Goal: Task Accomplishment & Management: Use online tool/utility

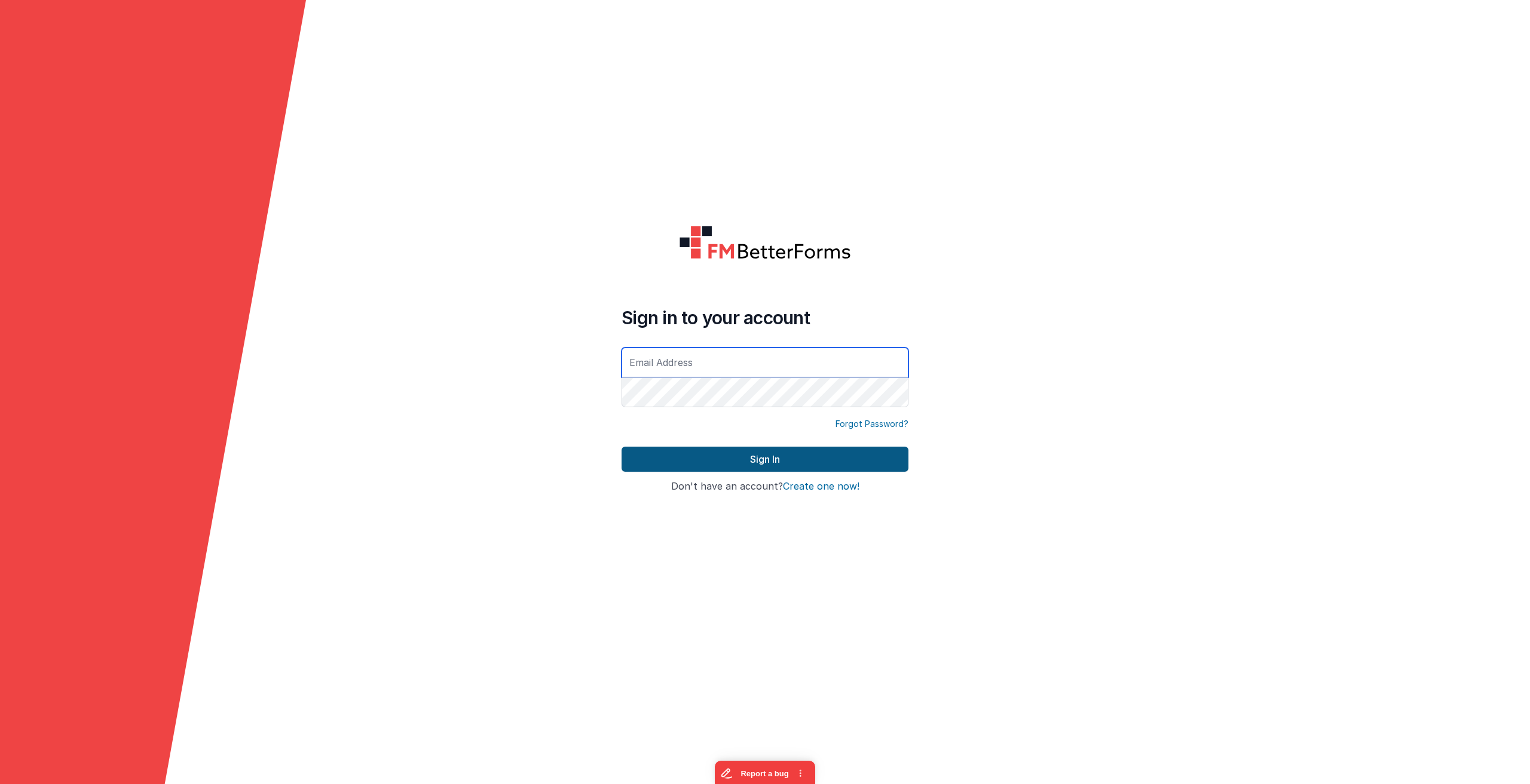
type input "[EMAIL_ADDRESS][DOMAIN_NAME]"
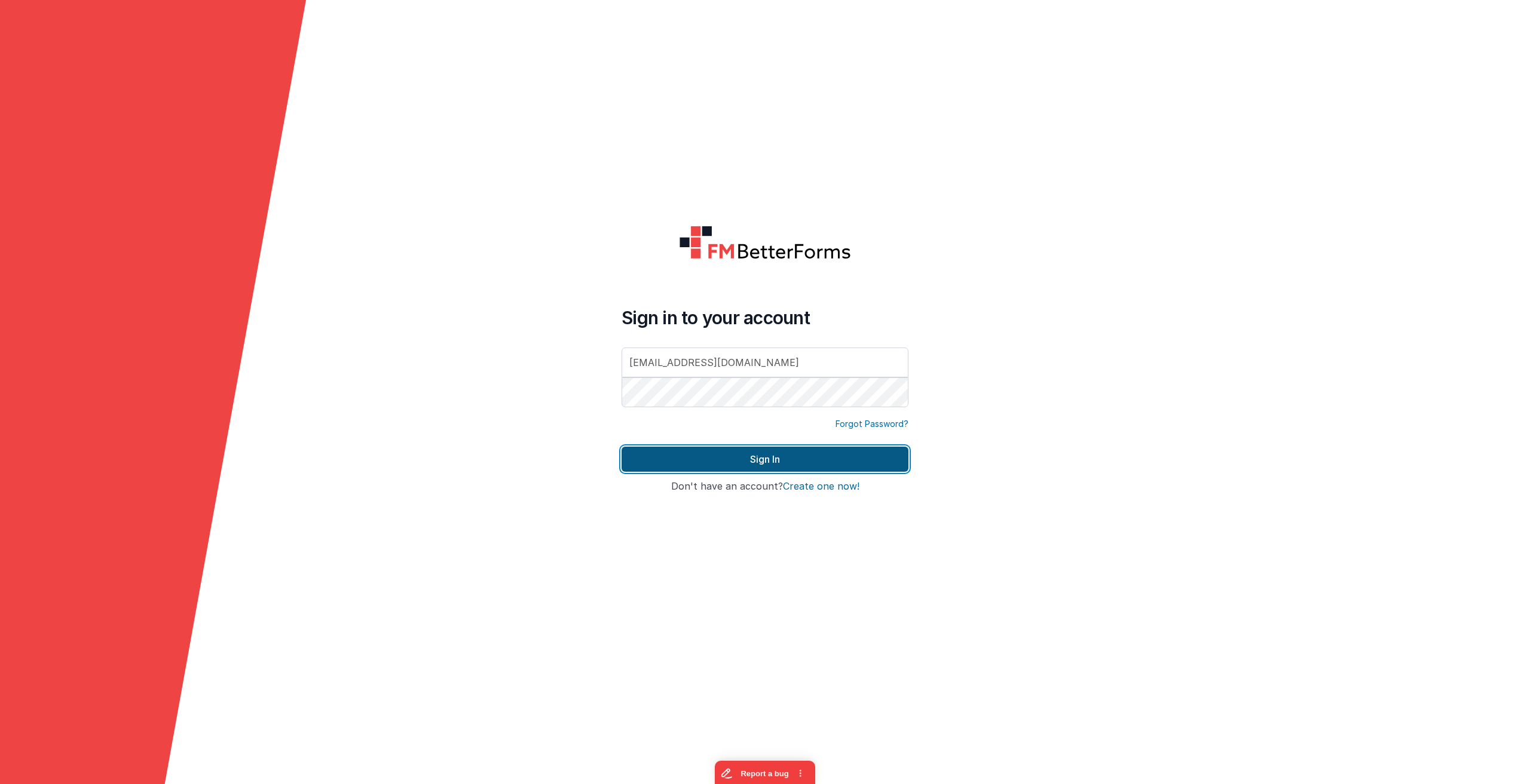
click at [767, 452] on button "Sign In" at bounding box center [765, 460] width 287 height 25
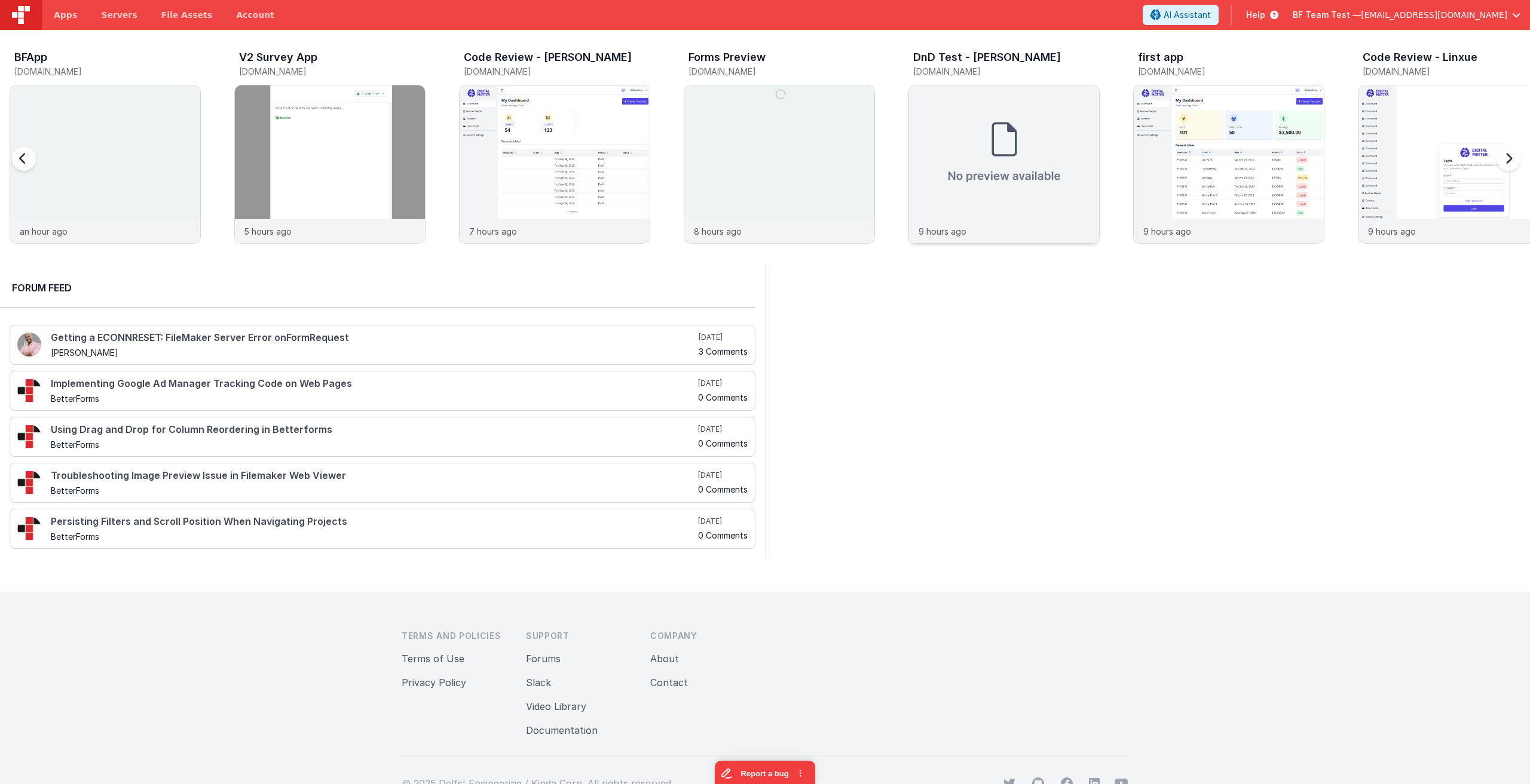
click at [1008, 131] on img at bounding box center [1004, 152] width 190 height 133
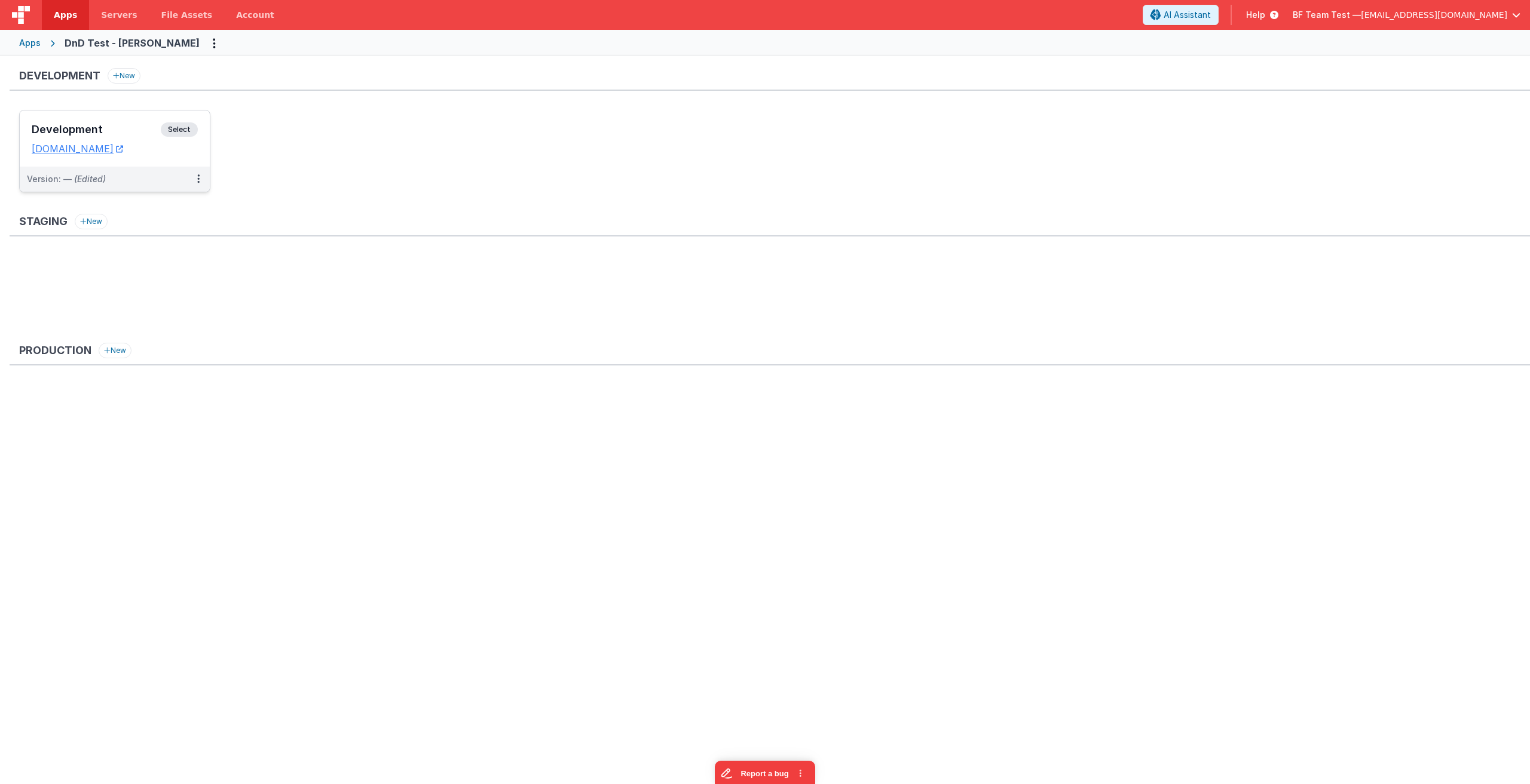
click at [182, 129] on span "Select" at bounding box center [179, 129] width 37 height 14
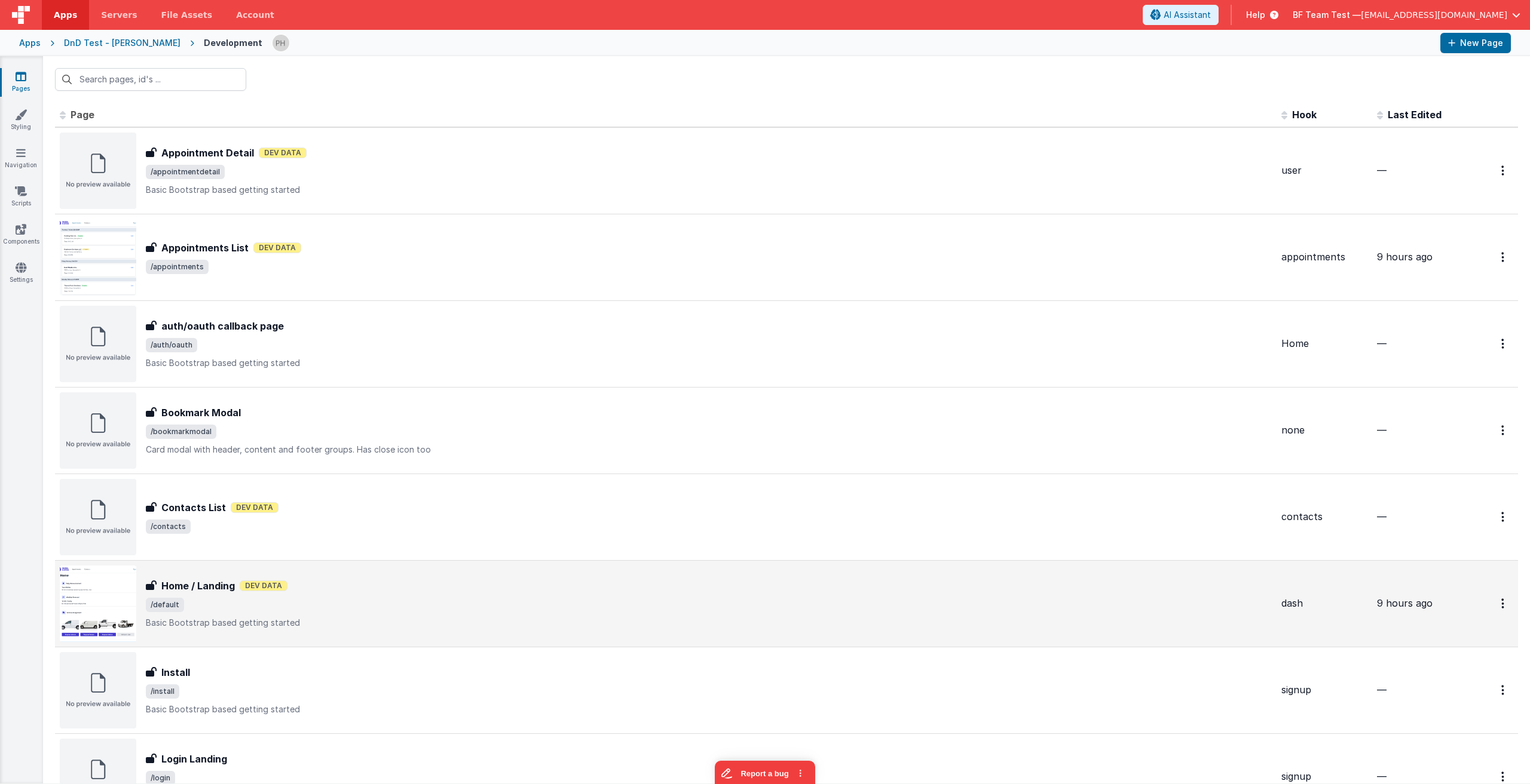
click at [412, 590] on div "Home / Landing Dev Data" at bounding box center [709, 586] width 1126 height 14
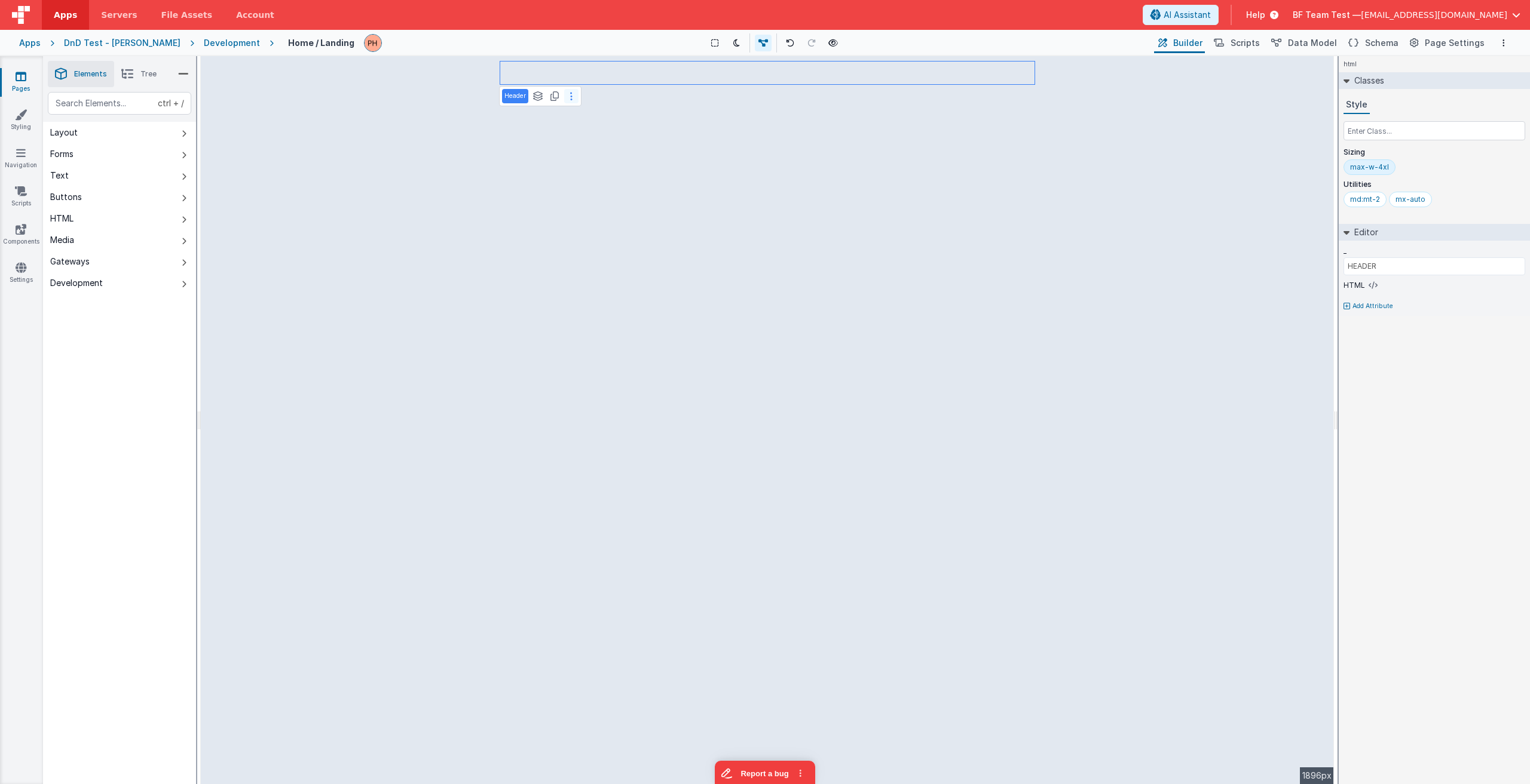
click at [570, 96] on icon at bounding box center [571, 96] width 2 height 9
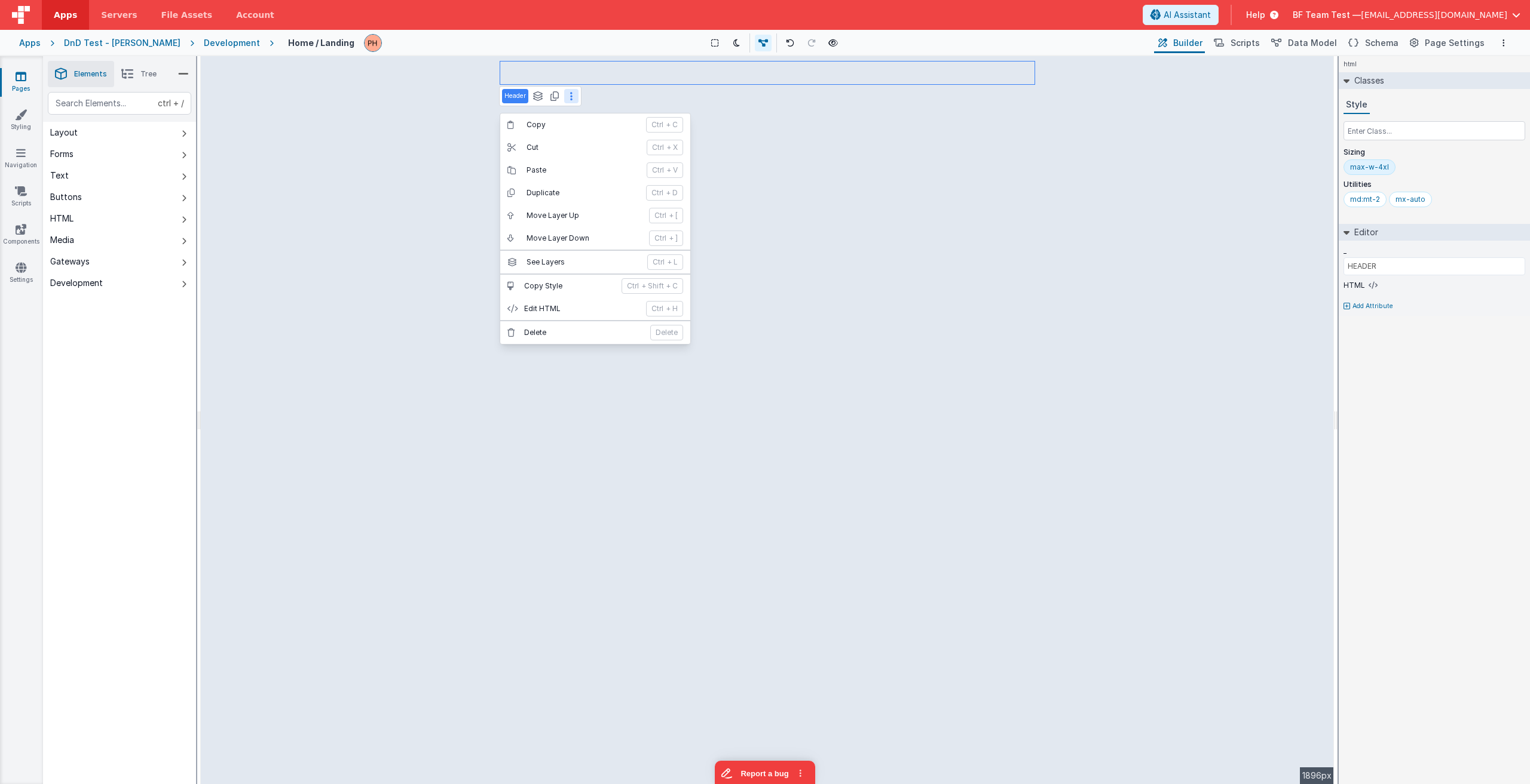
click at [575, 96] on button at bounding box center [571, 96] width 14 height 14
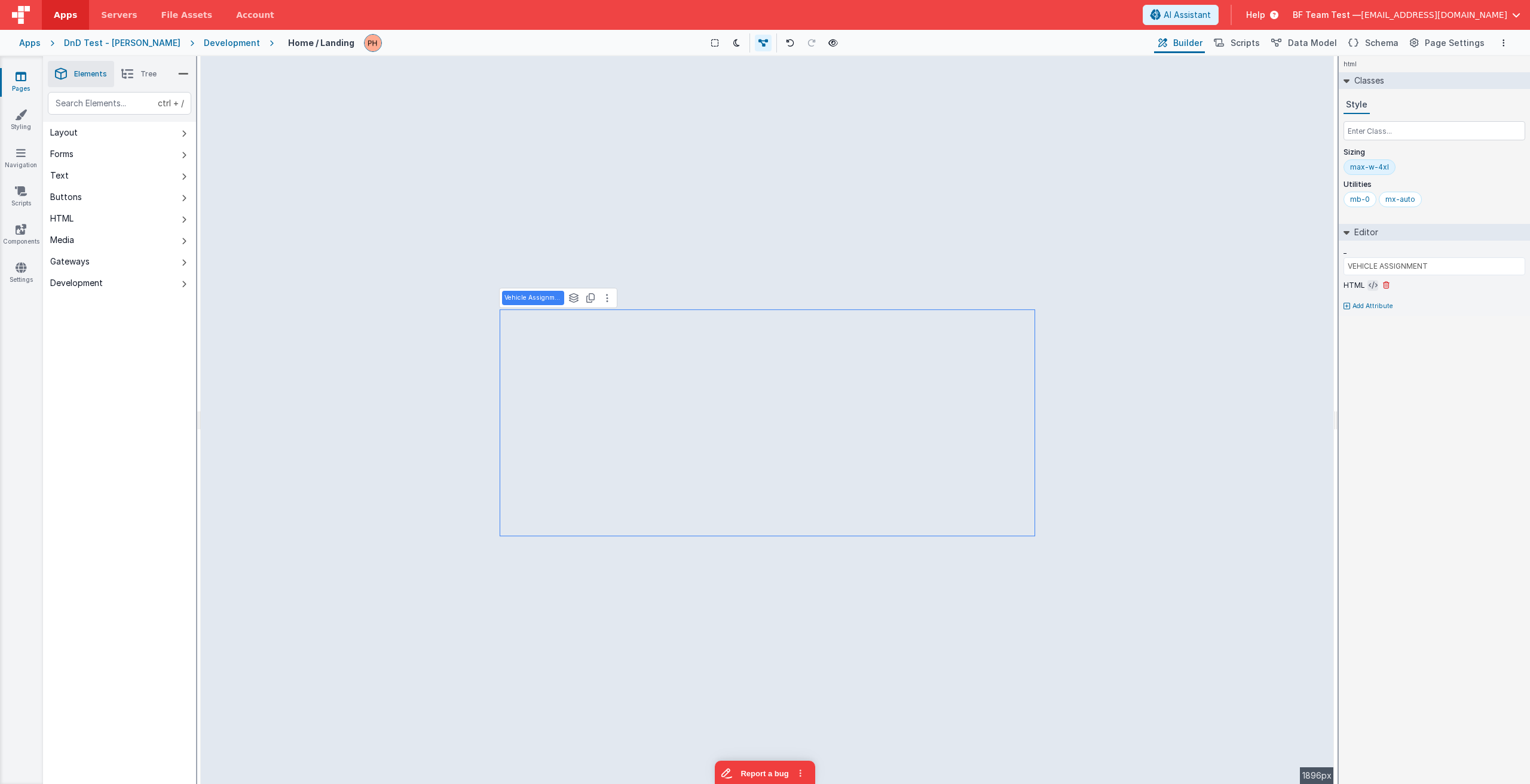
click at [1372, 286] on icon at bounding box center [1372, 286] width 9 height 9
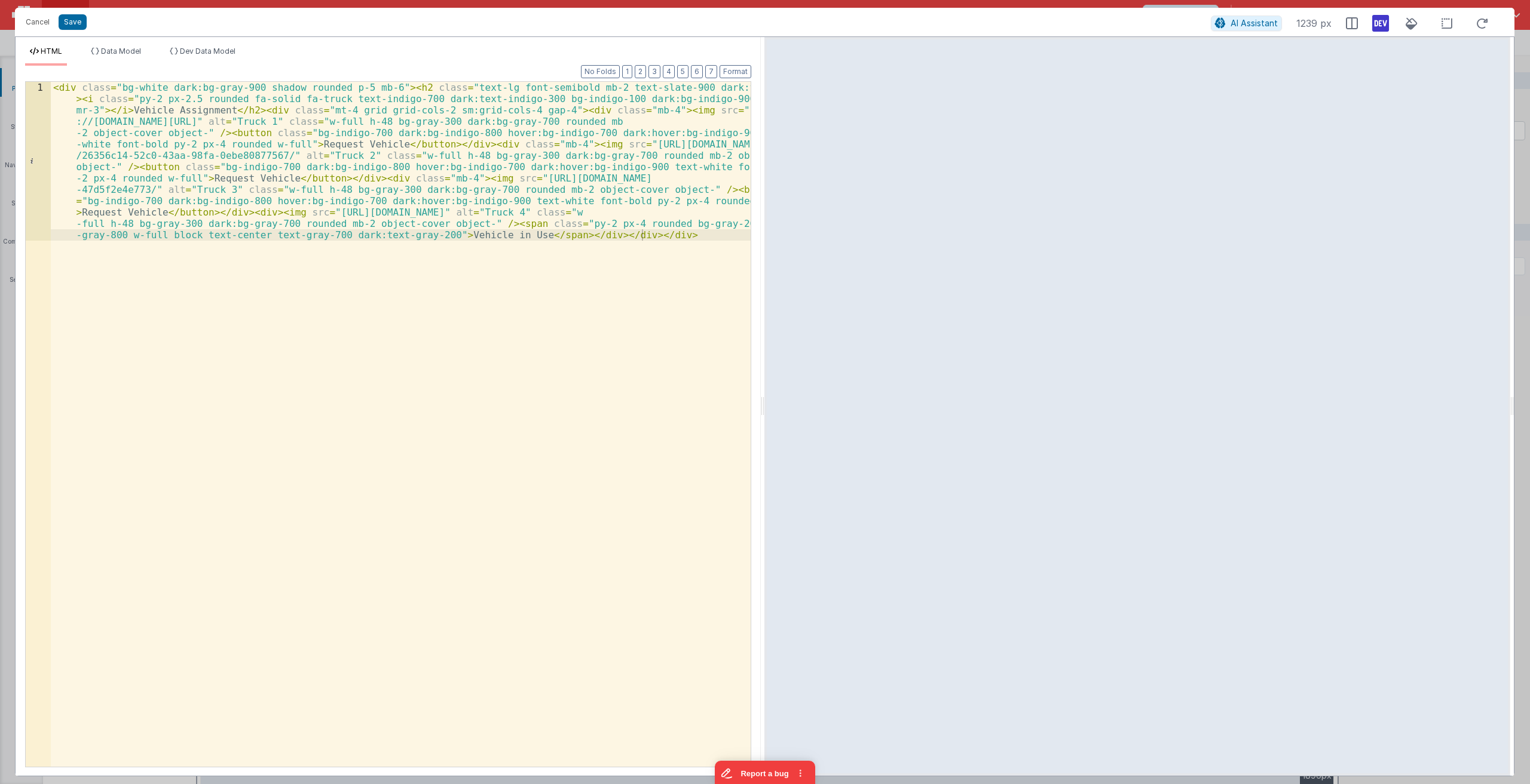
click at [1032, 2] on div "Cancel Save AI Assistant 1239 px HTML Data Model Dev Data Model Format 7 6 5 4 …" at bounding box center [765, 392] width 1530 height 784
click at [33, 21] on button "Cancel" at bounding box center [37, 21] width 36 height 17
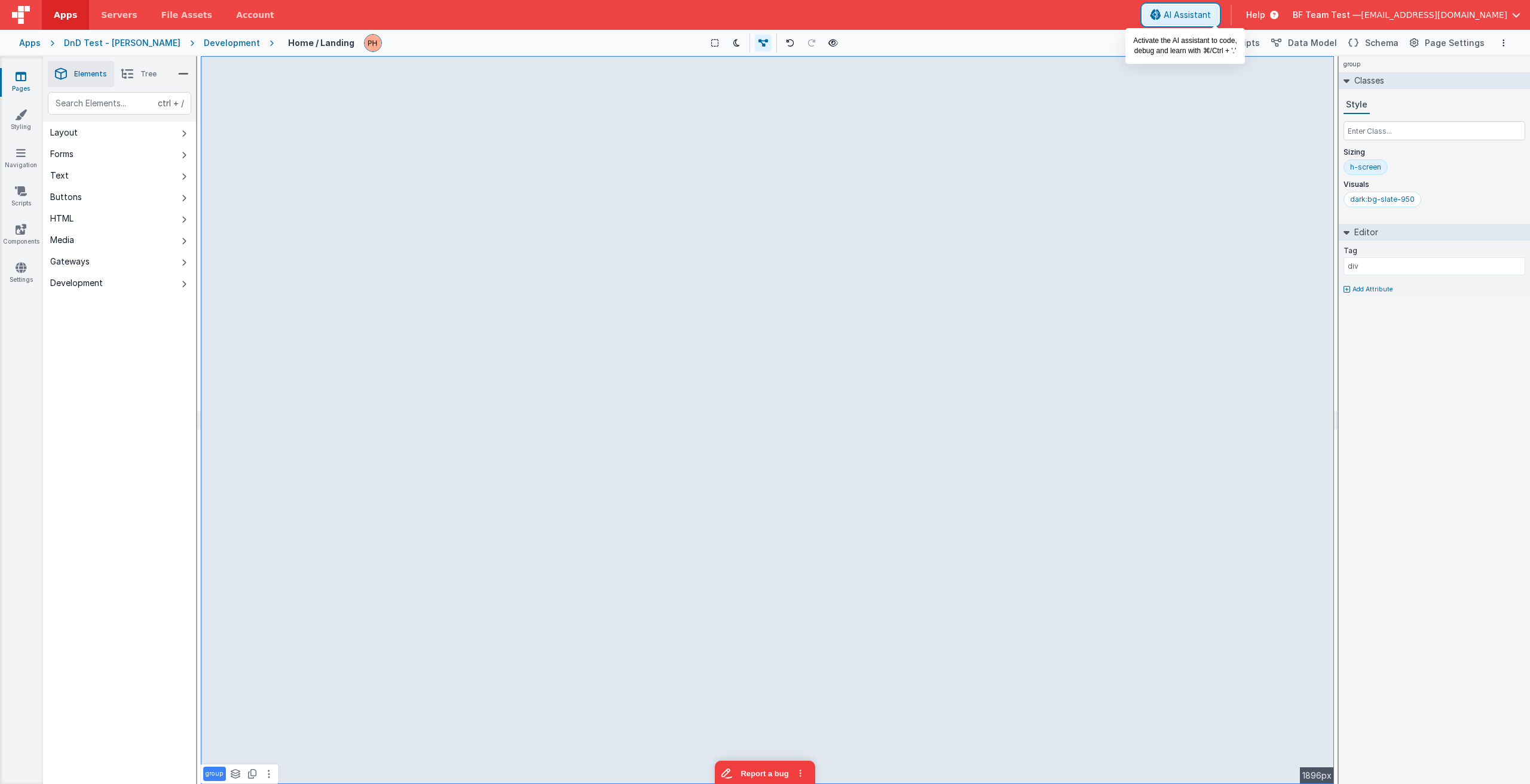
click at [1208, 16] on span "AI Assistant" at bounding box center [1187, 14] width 47 height 12
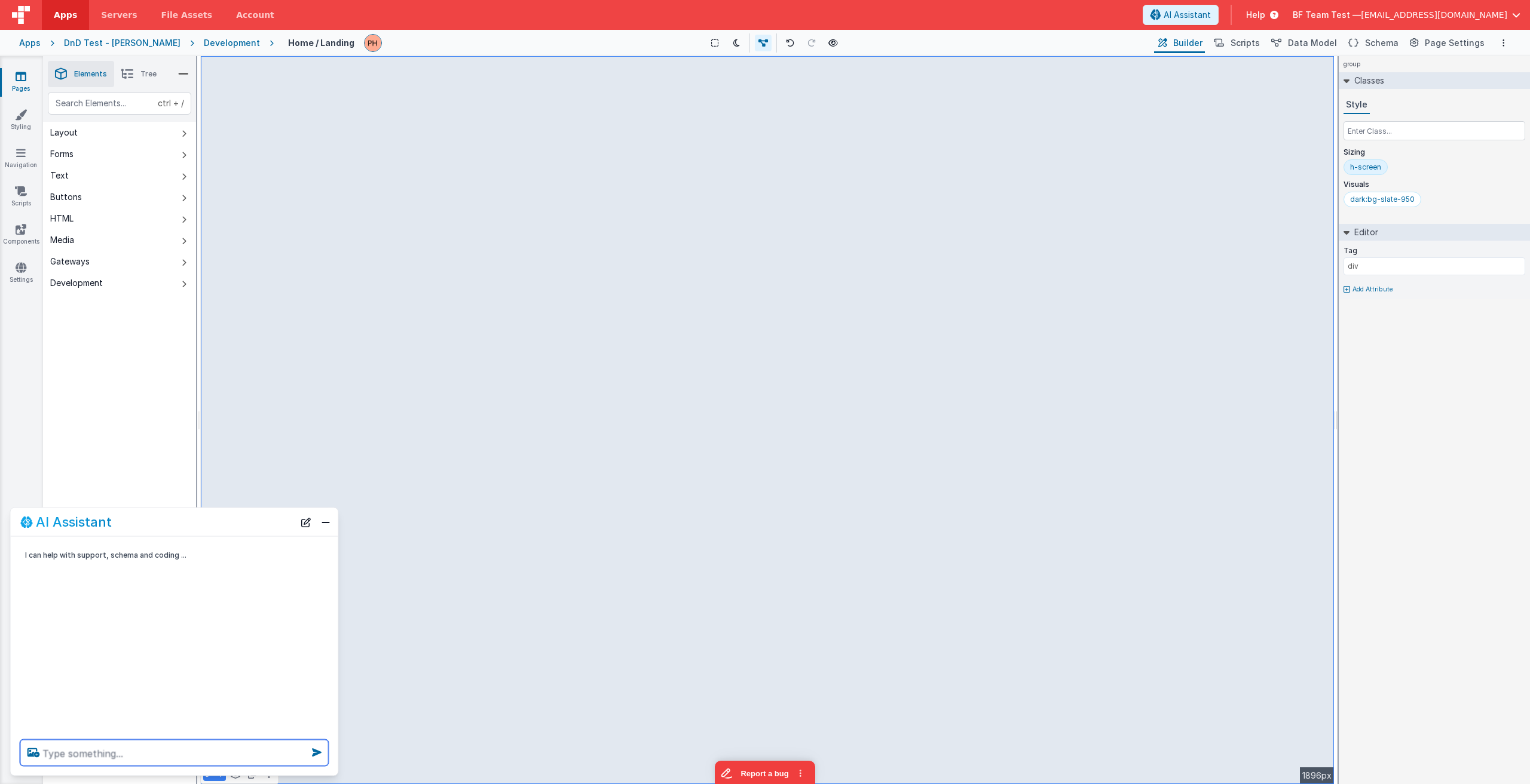
click at [153, 752] on textarea at bounding box center [175, 752] width 308 height 26
paste textarea "A"
type textarea "Add a section like this at the bottom of the page"
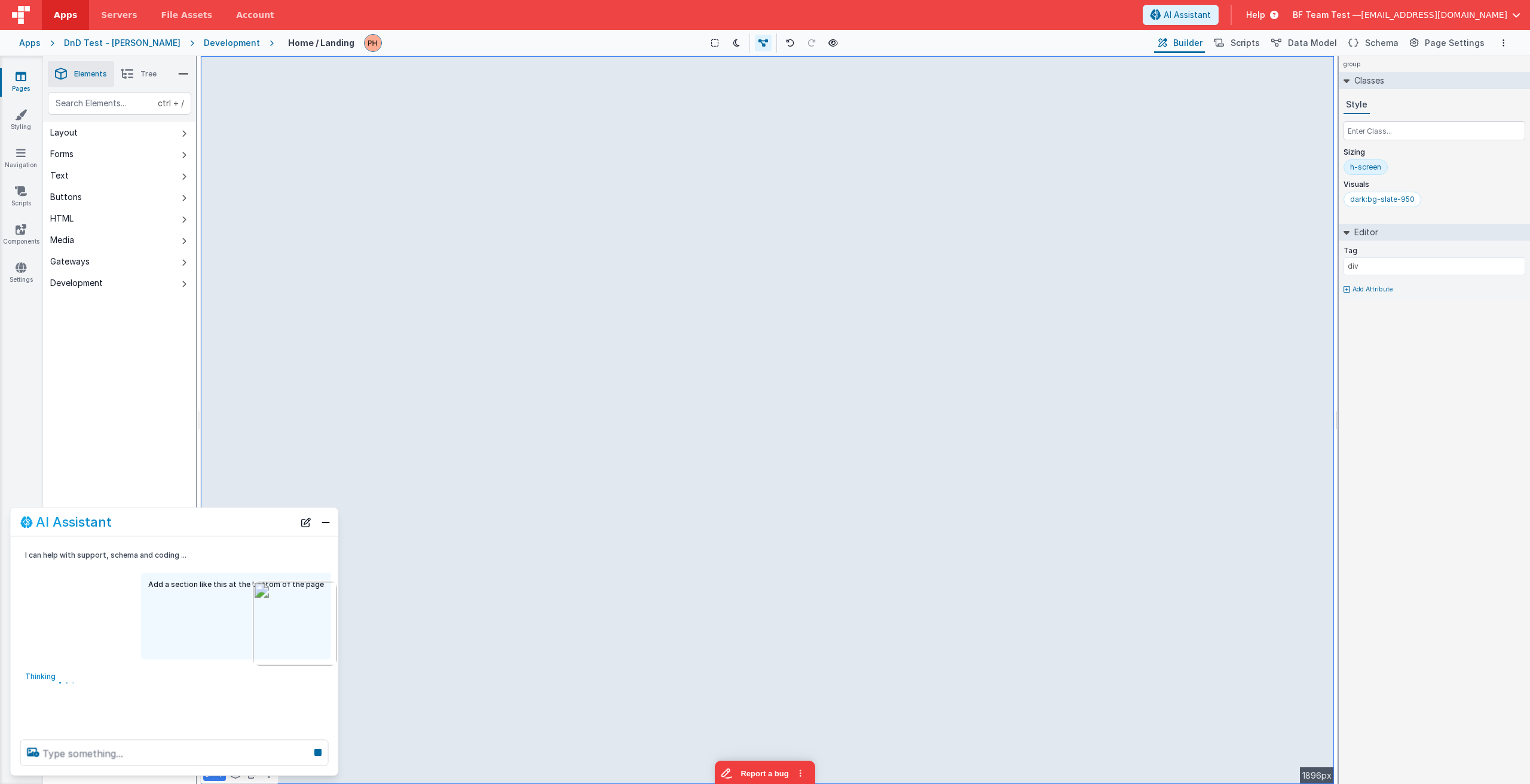
click at [289, 627] on img at bounding box center [295, 624] width 85 height 84
click at [607, 298] on icon at bounding box center [607, 298] width 2 height 9
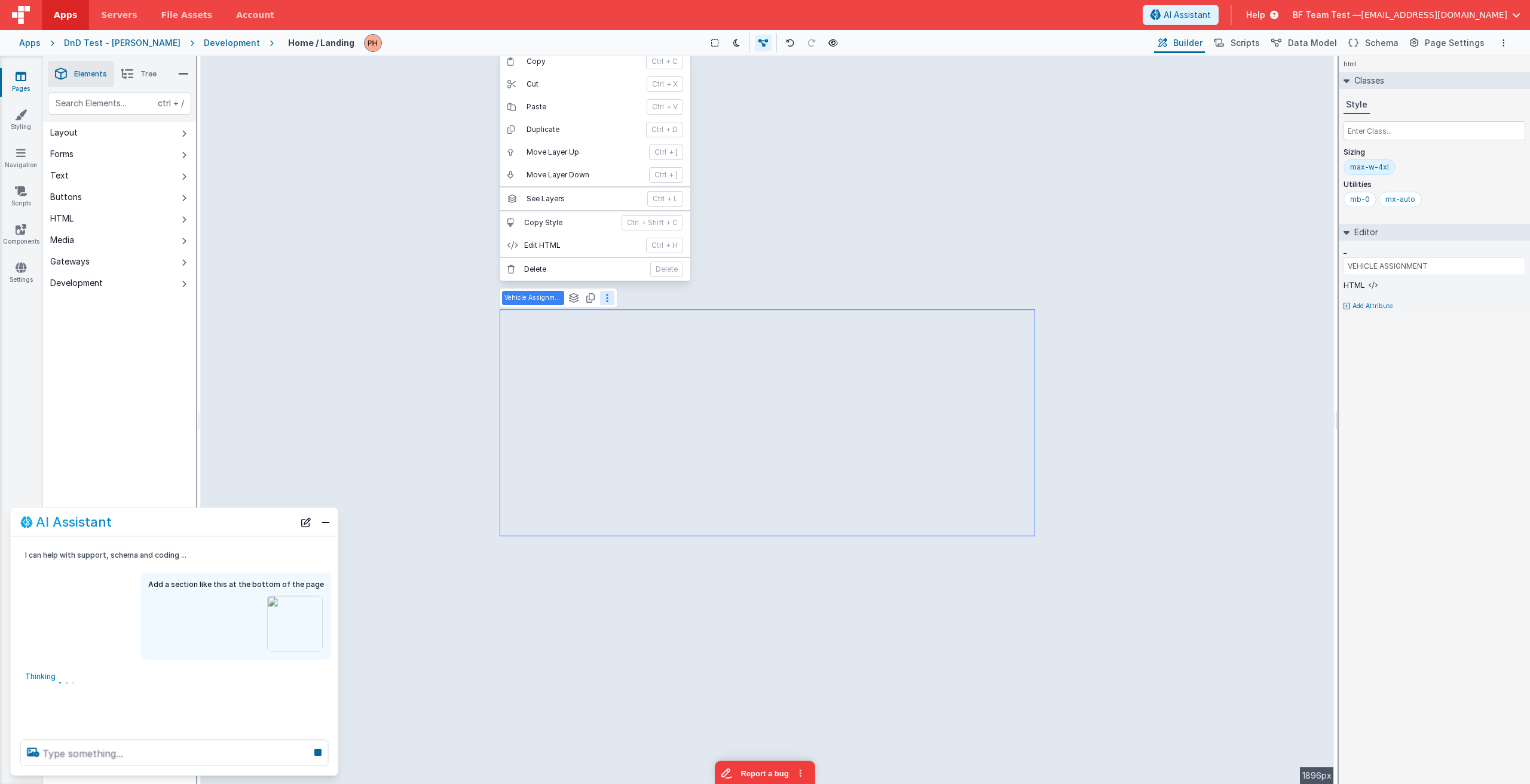
click at [608, 302] on button at bounding box center [607, 298] width 14 height 14
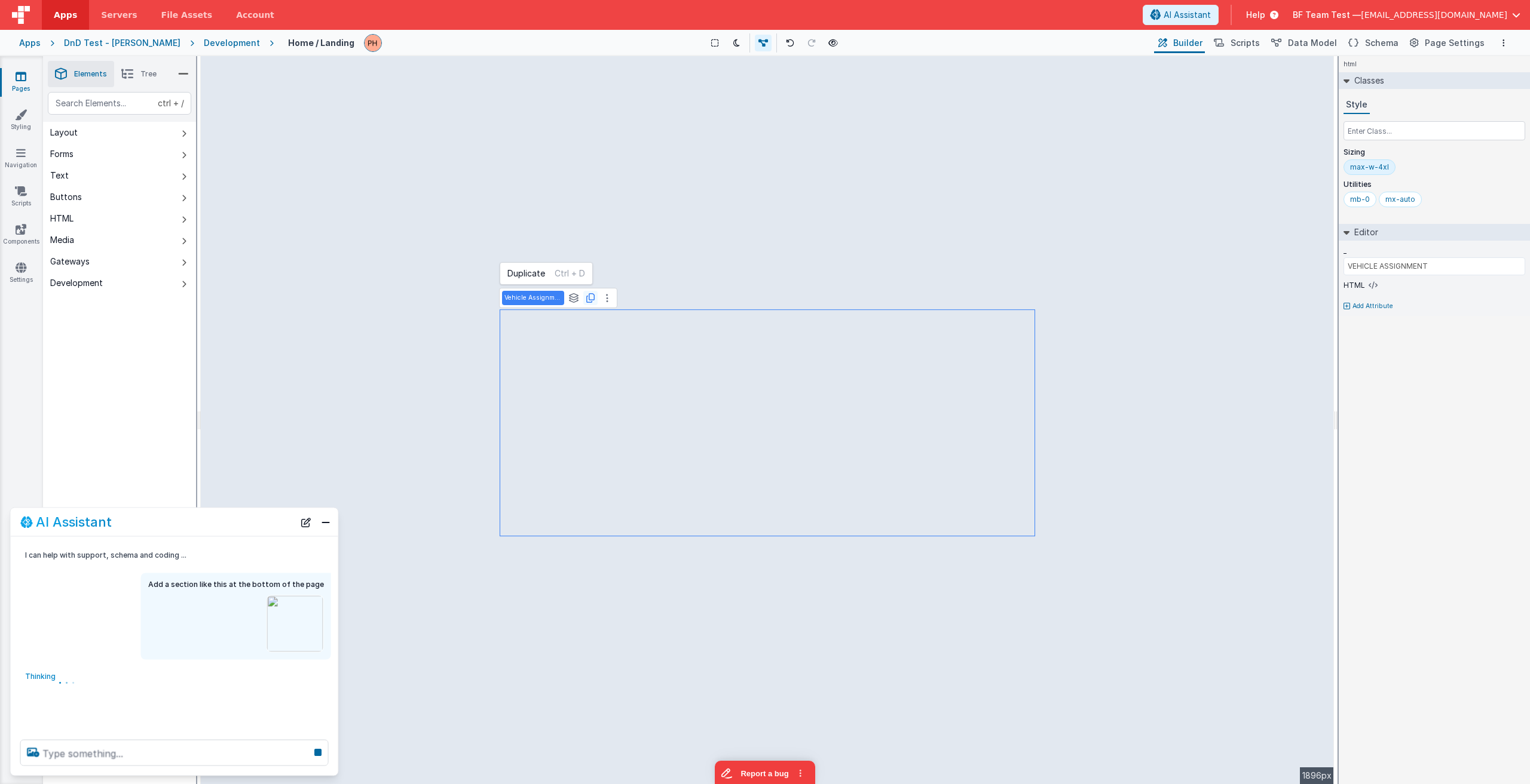
type input "WEATHER FORCAST"
click at [604, 197] on div "Weather Forecast See layers ctrl + L Duplicate ctrl + D" at bounding box center [556, 190] width 114 height 21
click at [602, 189] on icon at bounding box center [603, 190] width 2 height 9
click at [254, 527] on div "AI Assistant" at bounding box center [157, 522] width 273 height 14
click at [289, 615] on img at bounding box center [295, 624] width 85 height 84
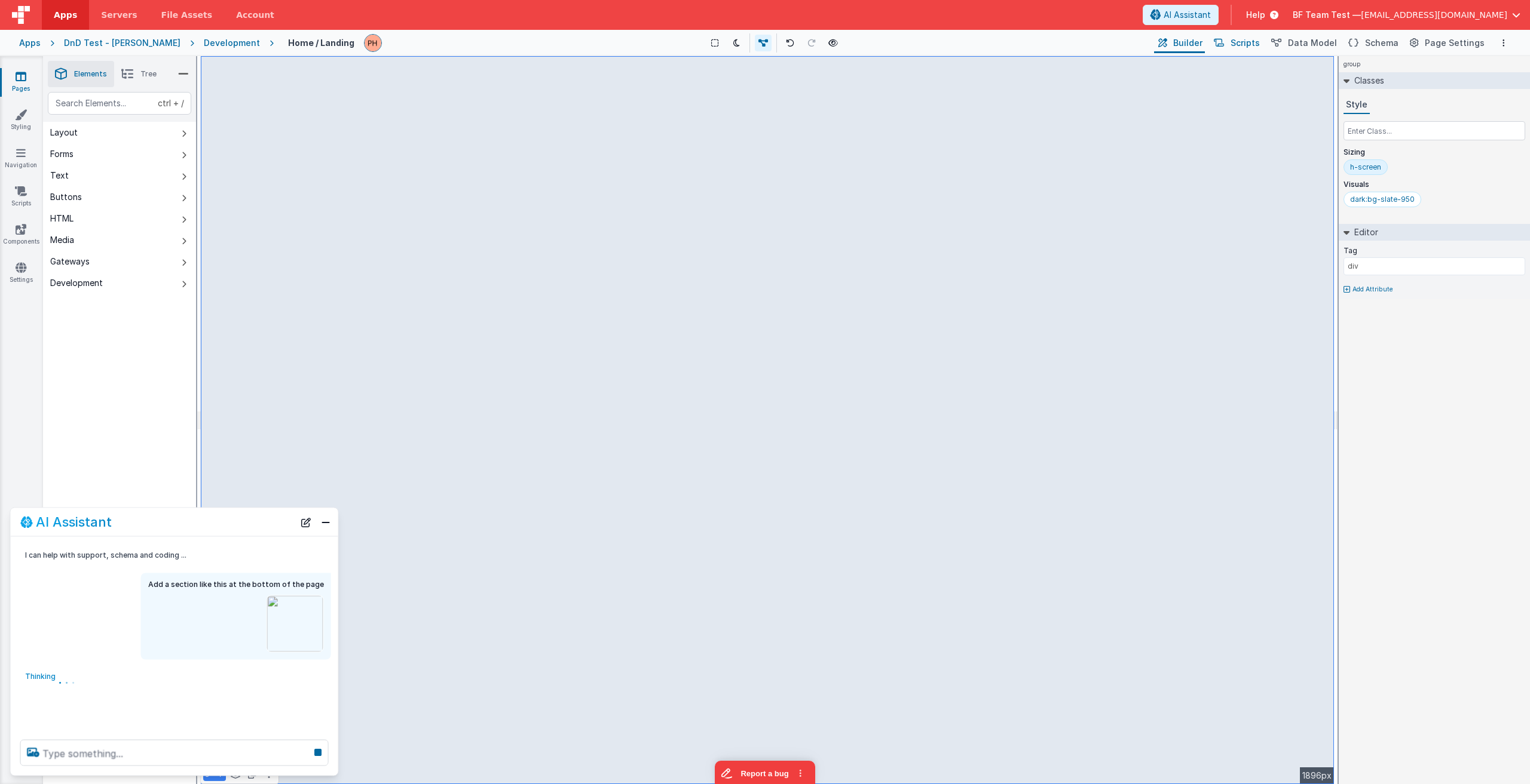
click at [1254, 48] on span "Scripts" at bounding box center [1245, 43] width 29 height 12
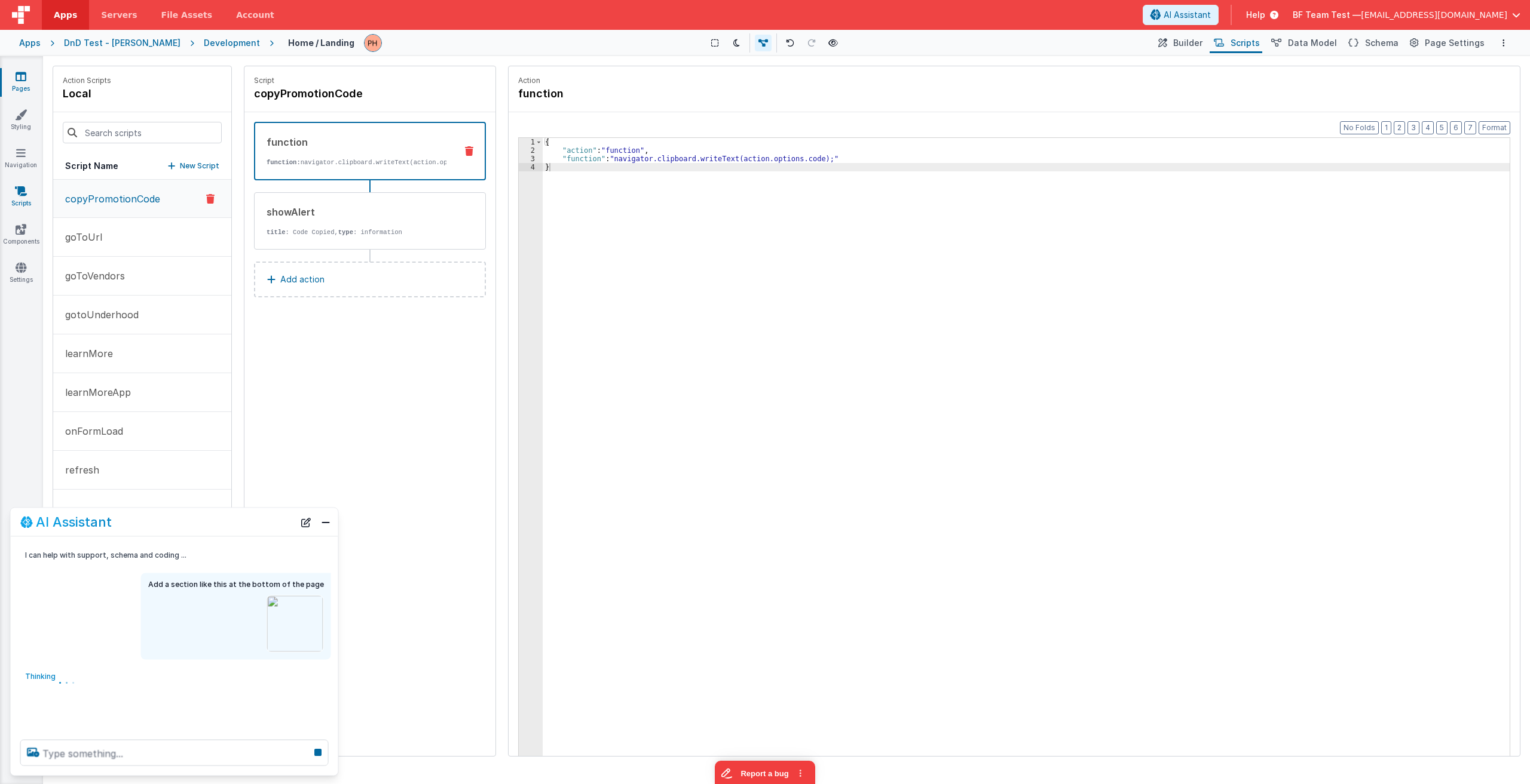
click at [23, 200] on link "Scripts" at bounding box center [21, 197] width 43 height 24
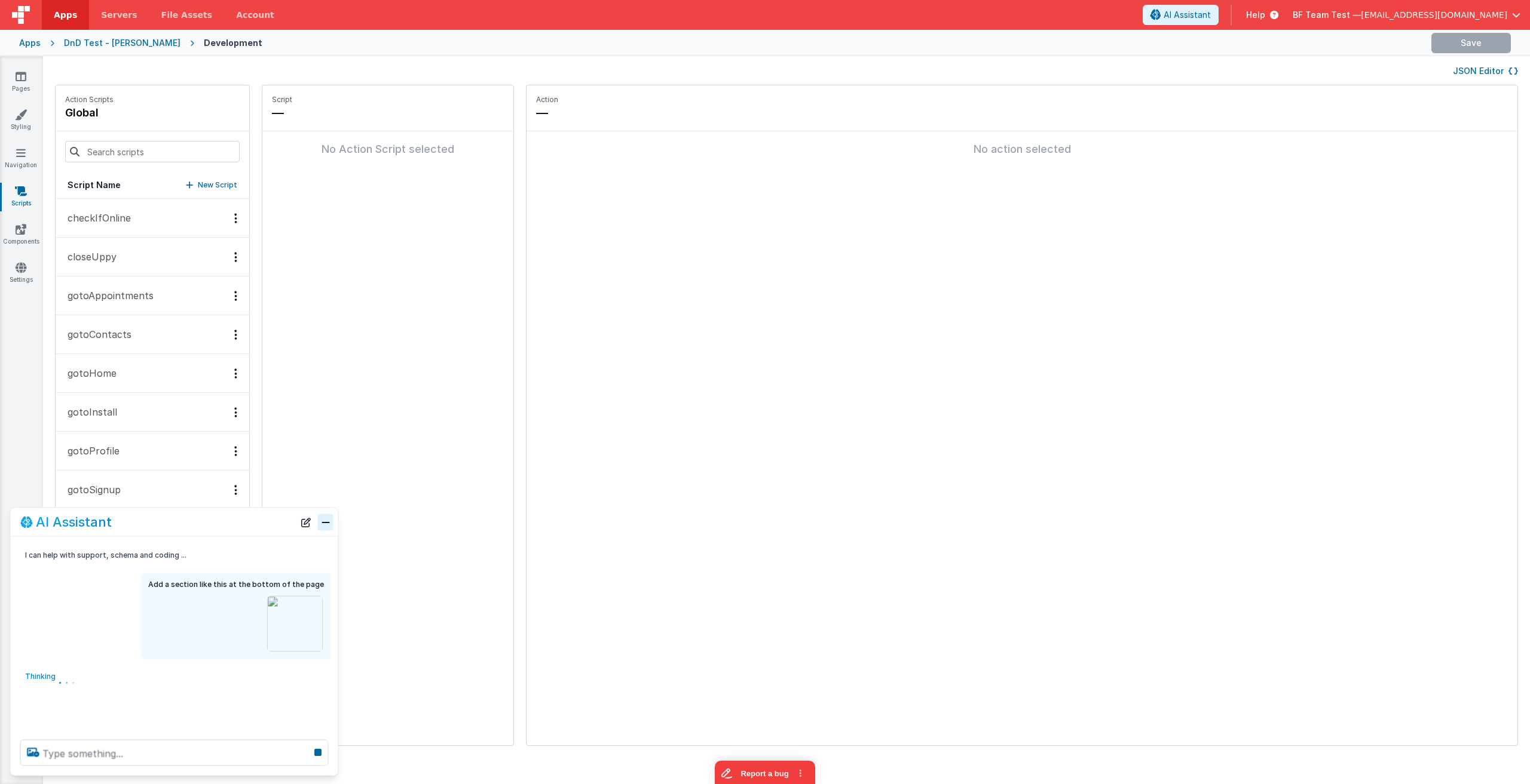
click at [331, 523] on button "Close" at bounding box center [325, 522] width 16 height 17
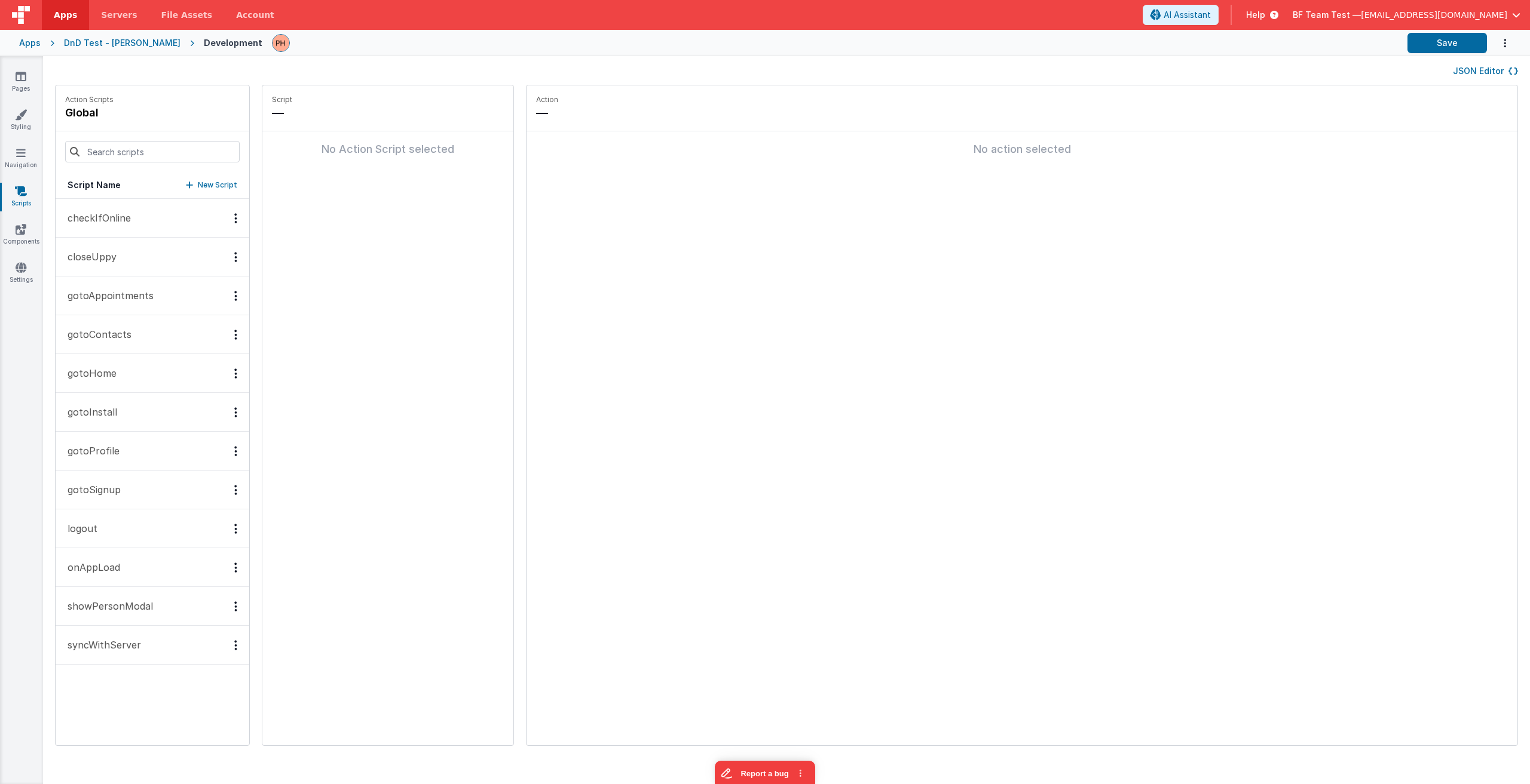
click at [1475, 67] on button "JSON Editor" at bounding box center [1485, 70] width 65 height 12
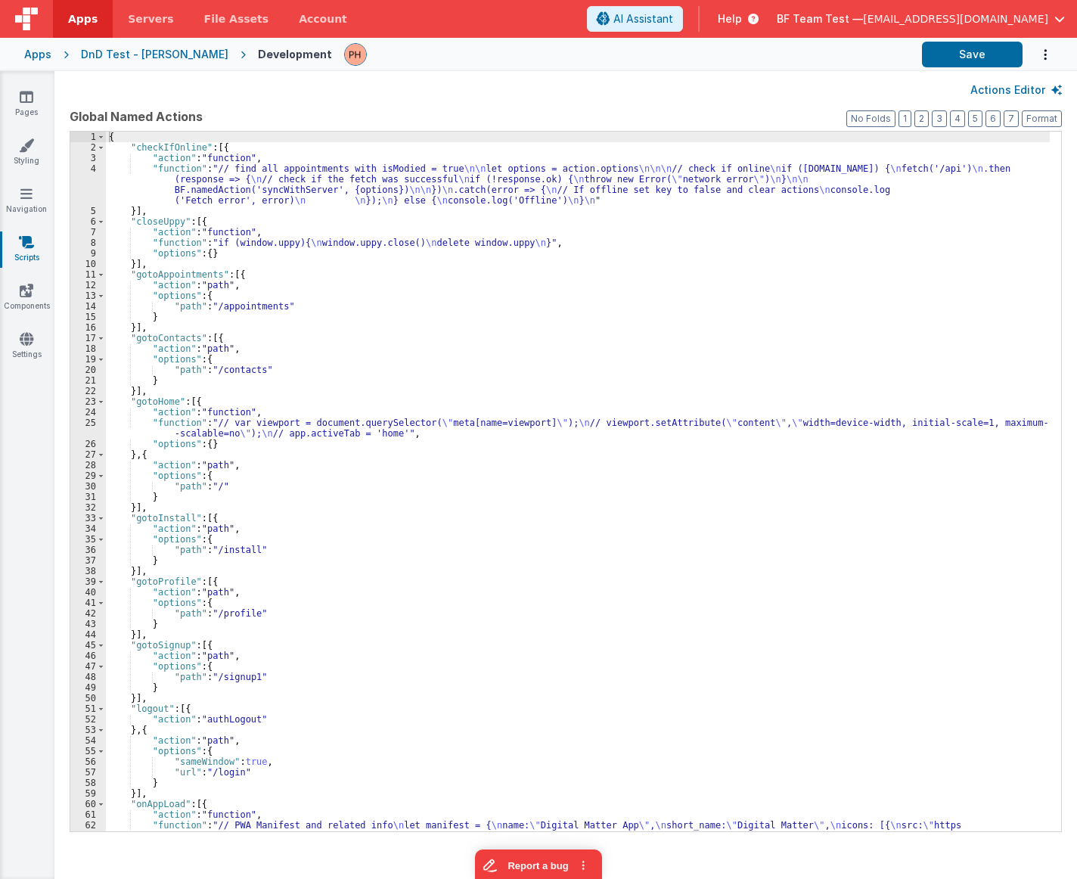
click at [1020, 89] on button "Actions Editor" at bounding box center [1017, 89] width 92 height 15
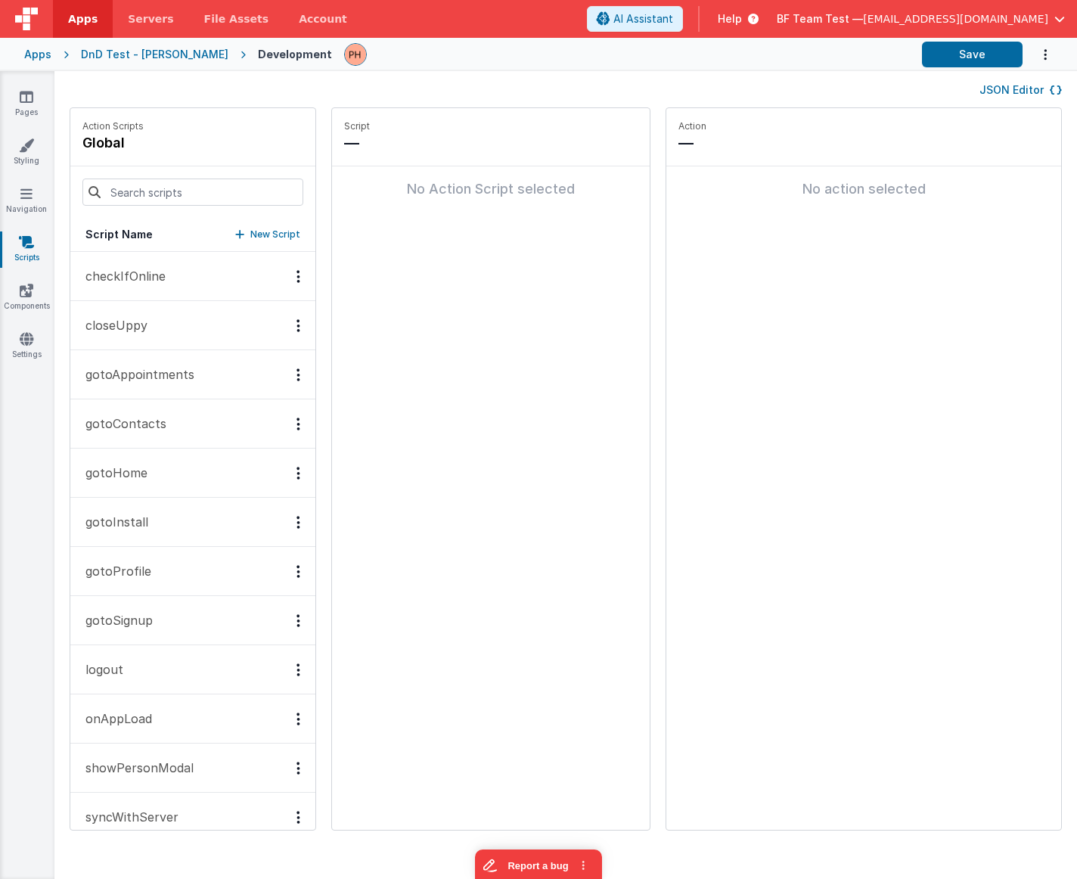
click at [1020, 89] on button "JSON Editor" at bounding box center [1021, 89] width 82 height 15
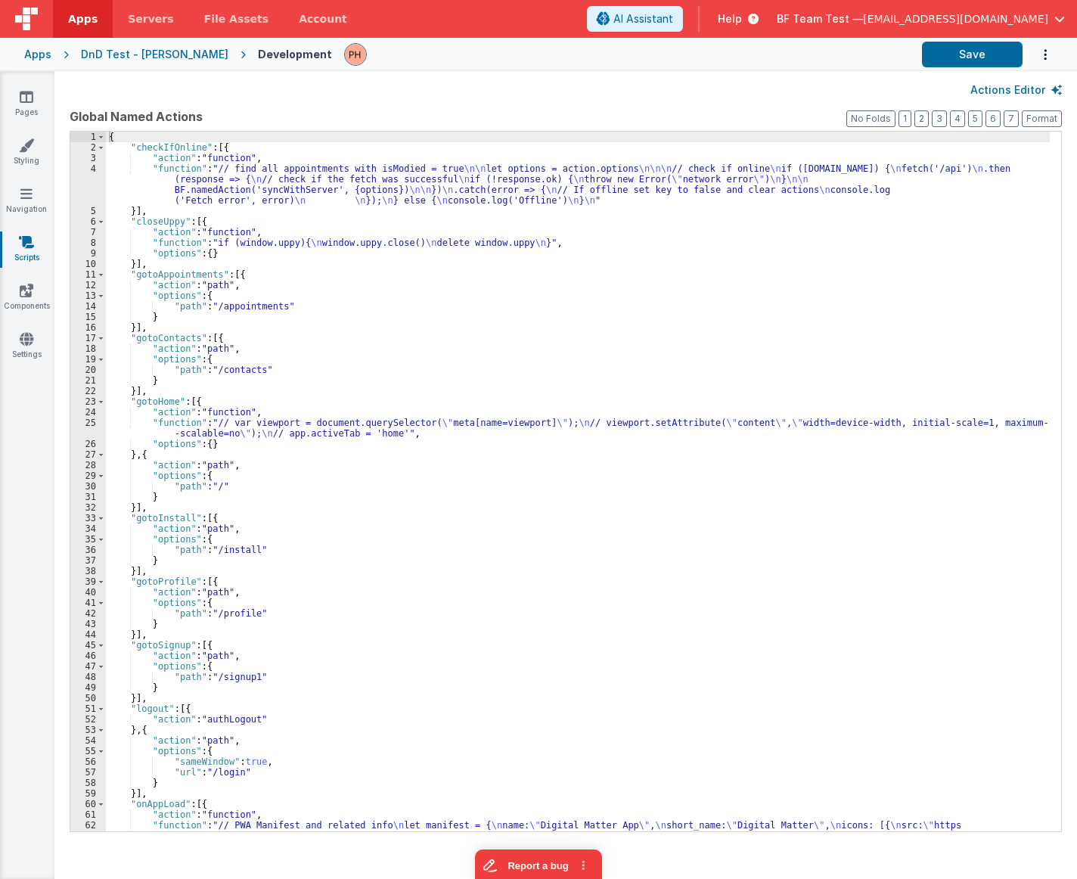
click at [1020, 89] on button "Actions Editor" at bounding box center [1017, 89] width 92 height 15
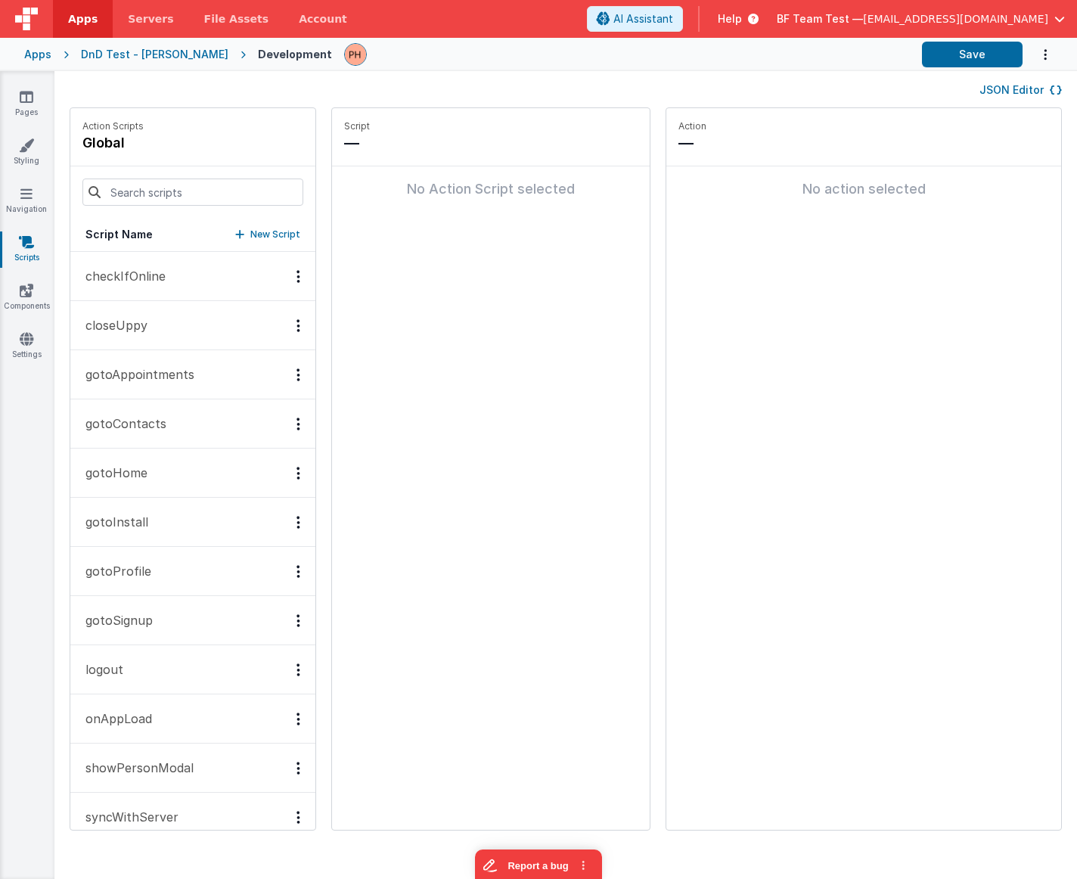
click at [180, 287] on button "checkIfOnline" at bounding box center [192, 276] width 245 height 49
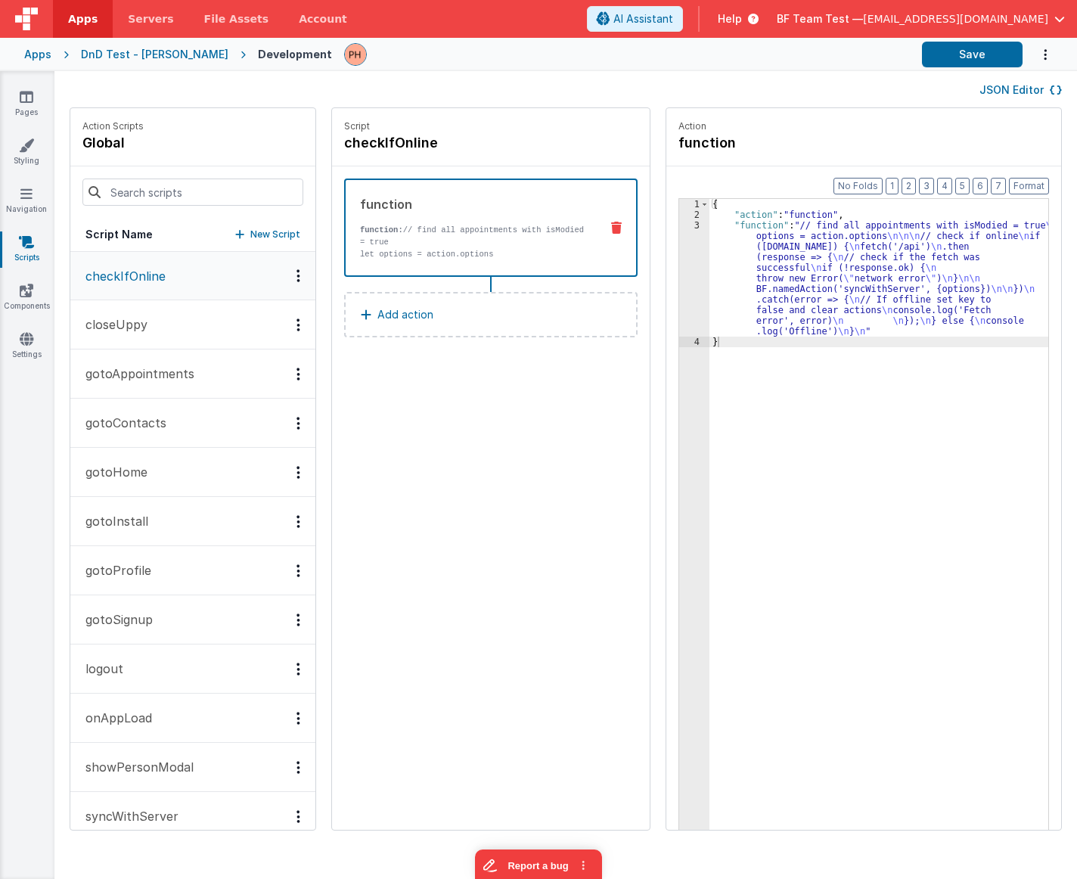
click at [152, 325] on button "closeUppy" at bounding box center [192, 324] width 245 height 49
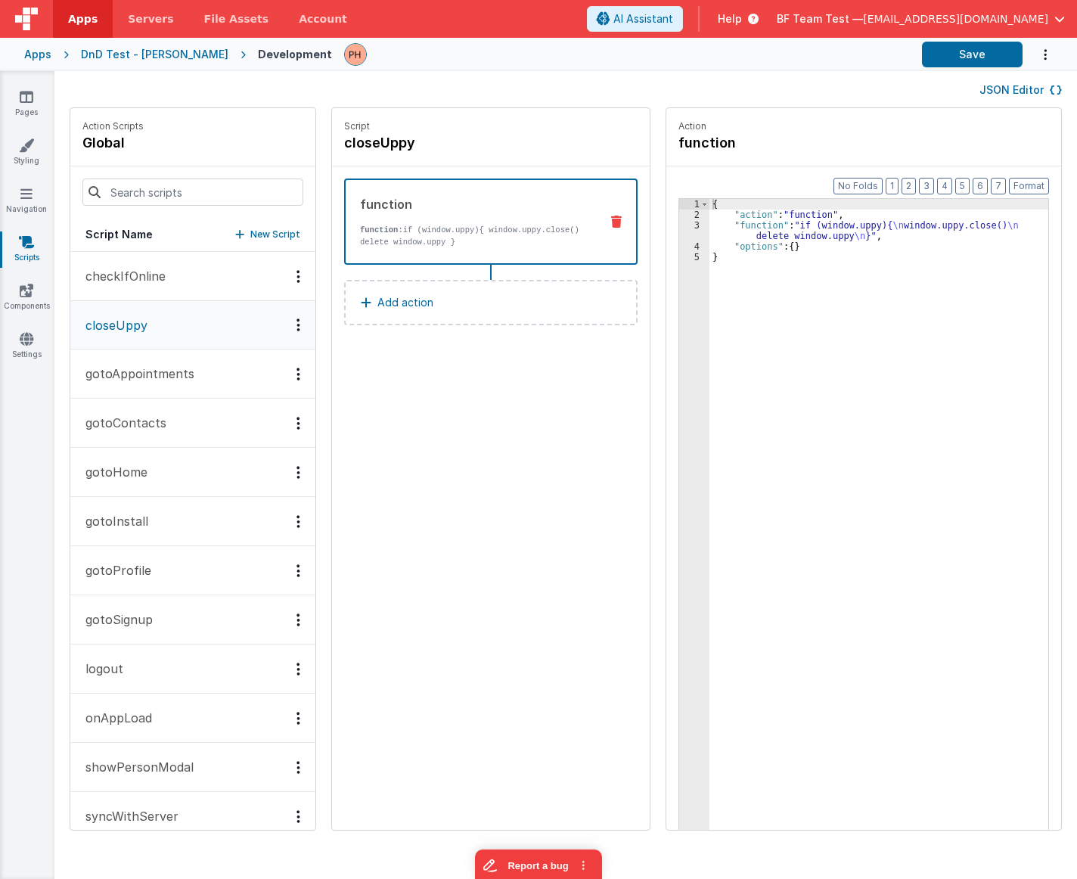
click at [148, 381] on p "gotoAppointments" at bounding box center [135, 374] width 118 height 18
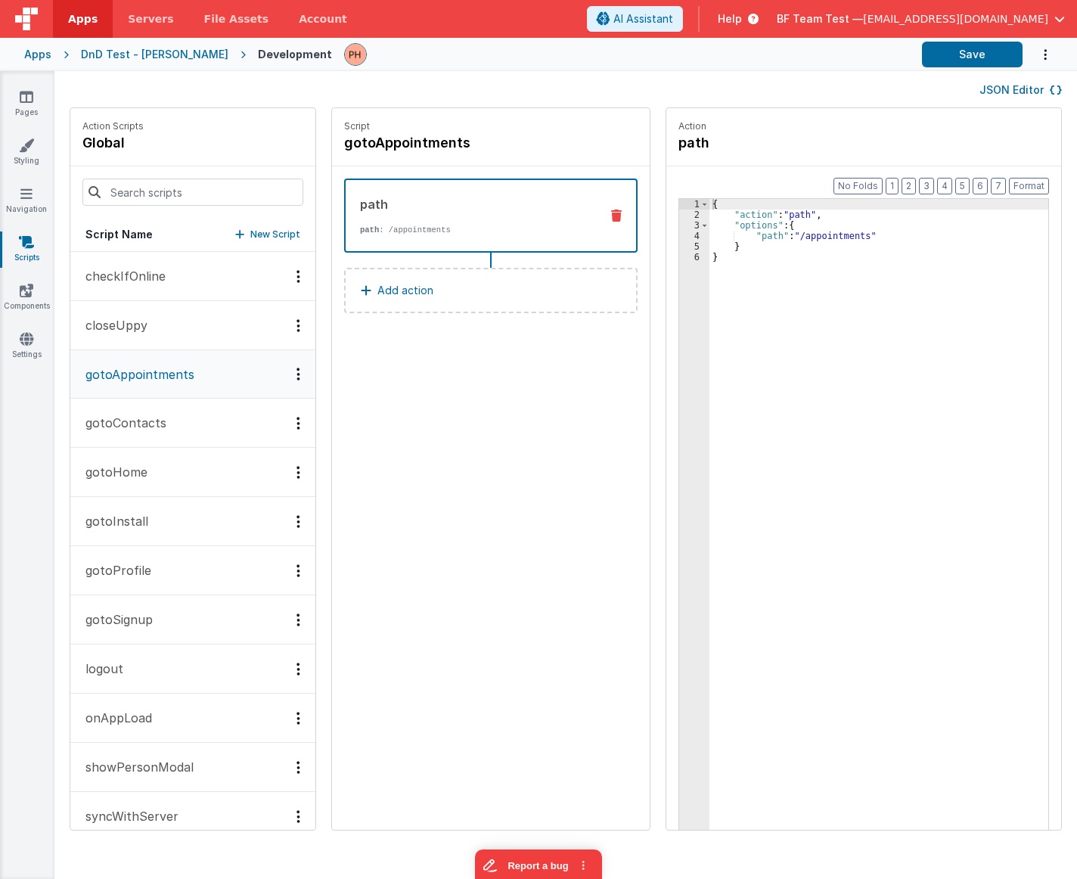
click at [156, 438] on button "gotoContacts" at bounding box center [192, 423] width 245 height 49
click at [152, 470] on button "gotoHome" at bounding box center [192, 472] width 245 height 49
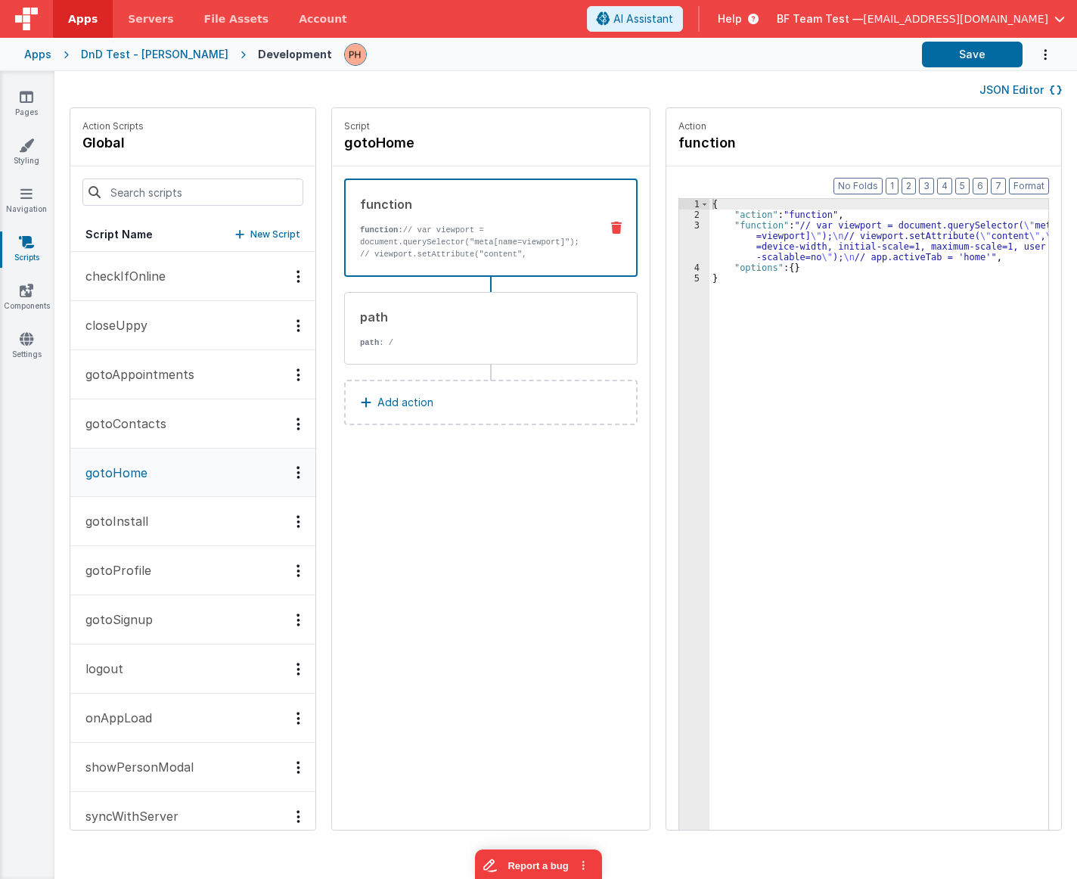
click at [154, 530] on button "gotoInstall" at bounding box center [192, 521] width 245 height 49
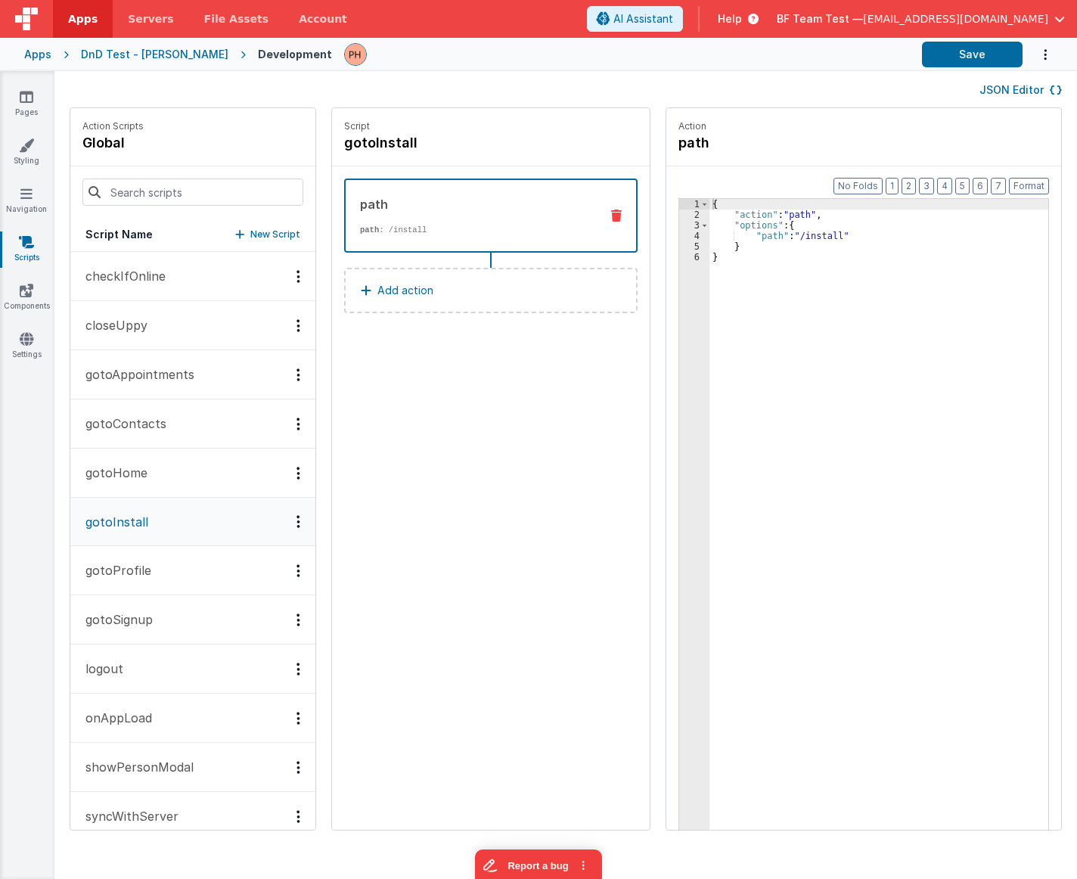
click at [157, 607] on button "gotoSignup" at bounding box center [192, 619] width 245 height 49
click at [148, 579] on p "gotoProfile" at bounding box center [113, 571] width 75 height 18
click at [135, 676] on button "logout" at bounding box center [192, 669] width 245 height 49
click at [134, 713] on p "onAppLoad" at bounding box center [114, 718] width 76 height 18
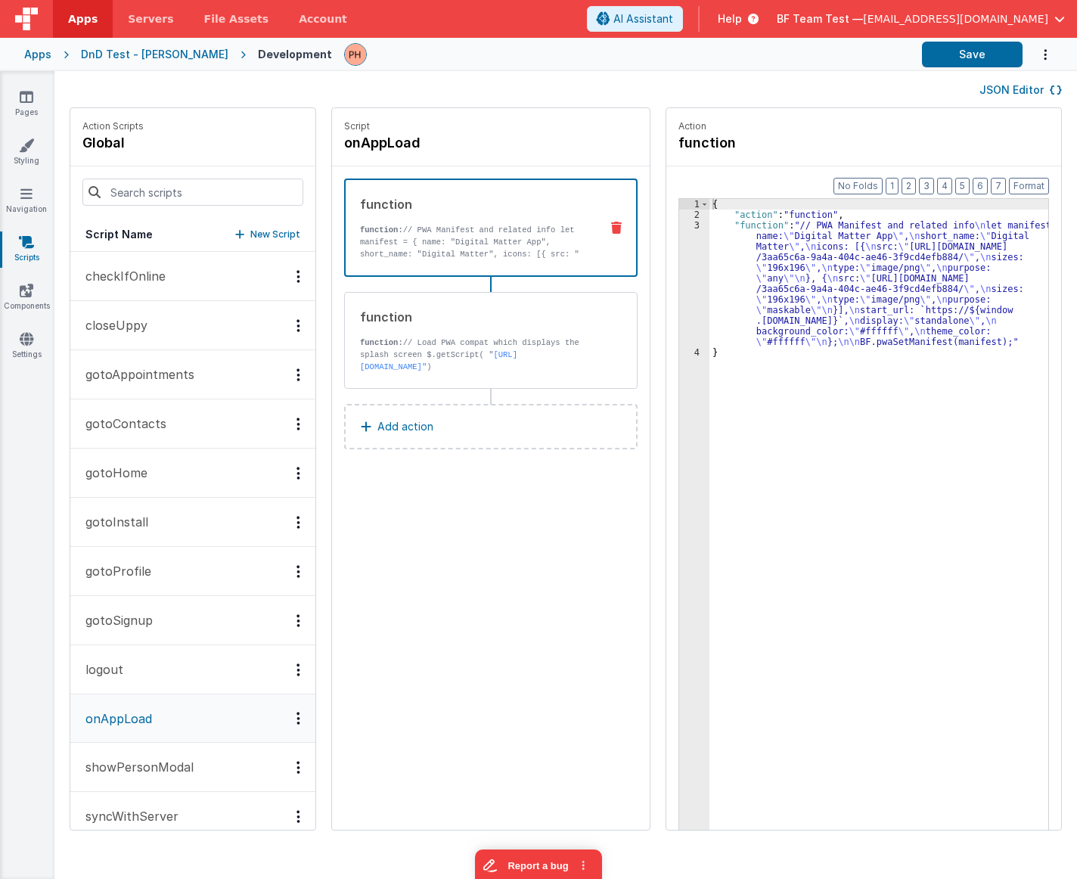
click at [1042, 83] on button "JSON Editor" at bounding box center [1021, 89] width 82 height 15
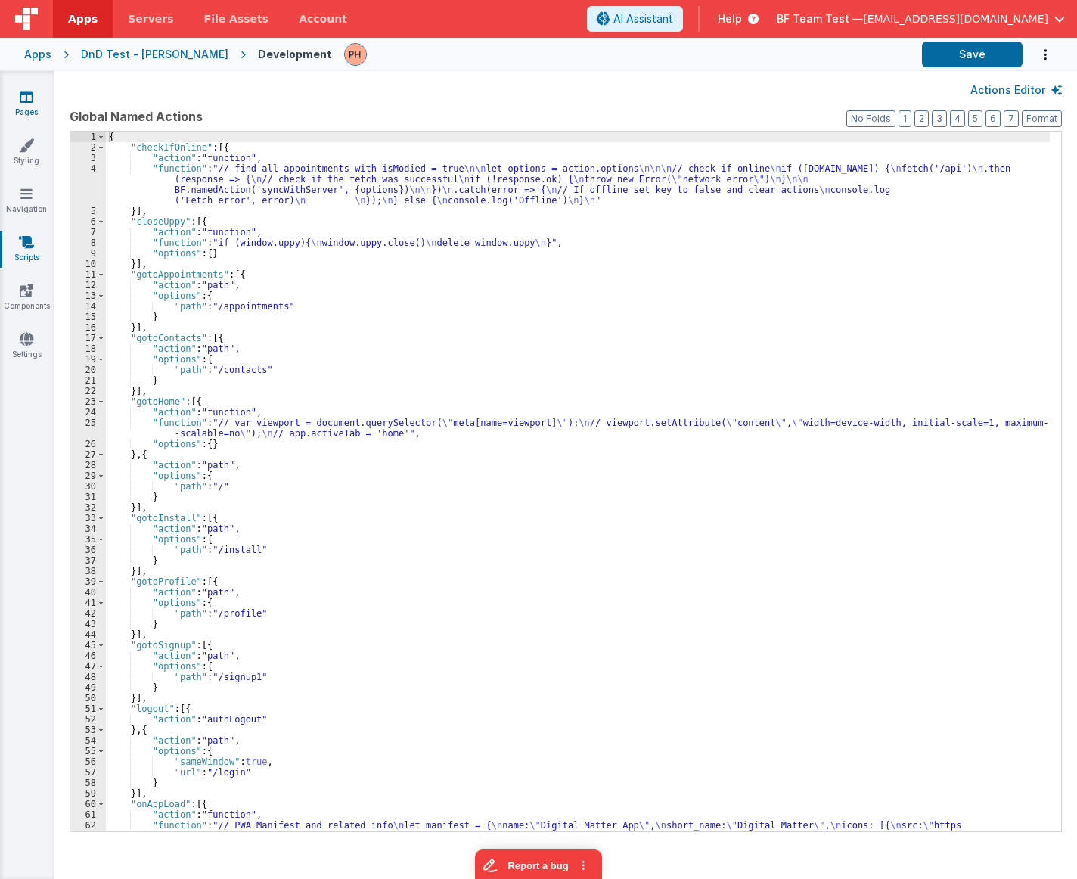
click at [25, 101] on icon at bounding box center [27, 96] width 14 height 15
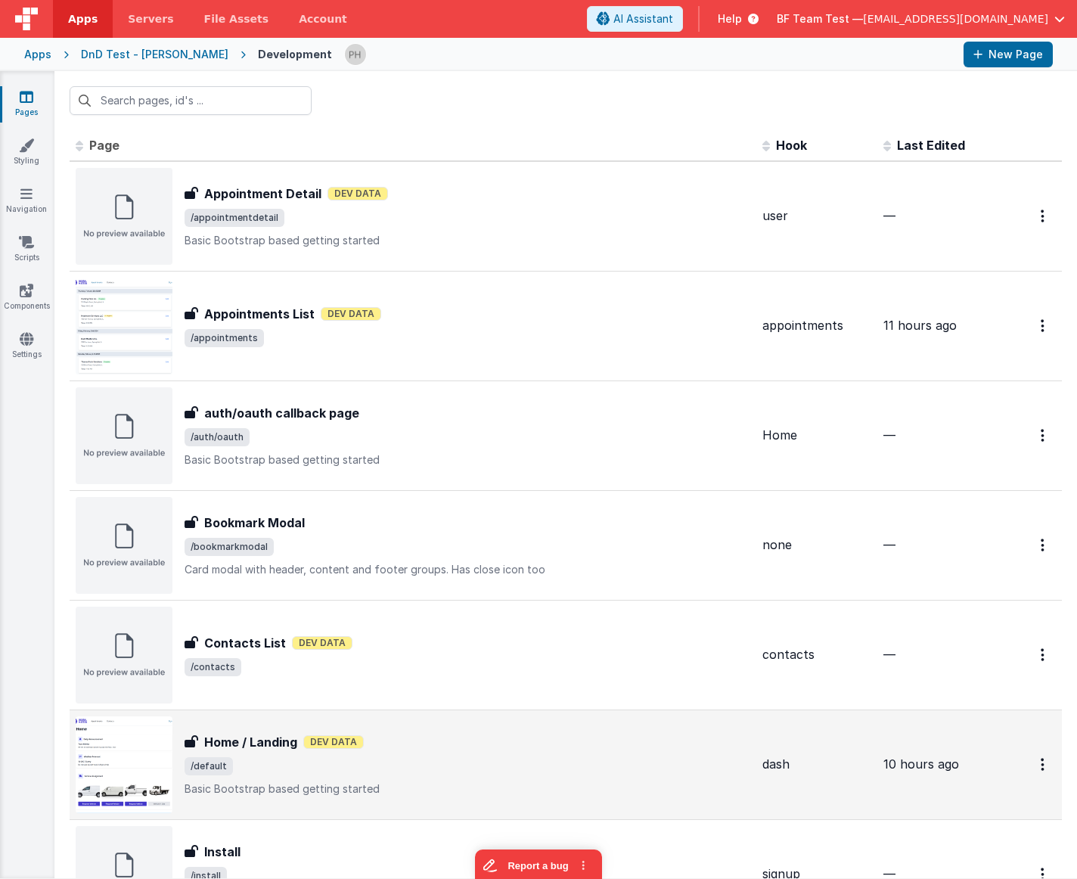
click at [423, 748] on div "Home / Landing Dev Data" at bounding box center [468, 742] width 566 height 18
